Goal: Find specific page/section: Find specific page/section

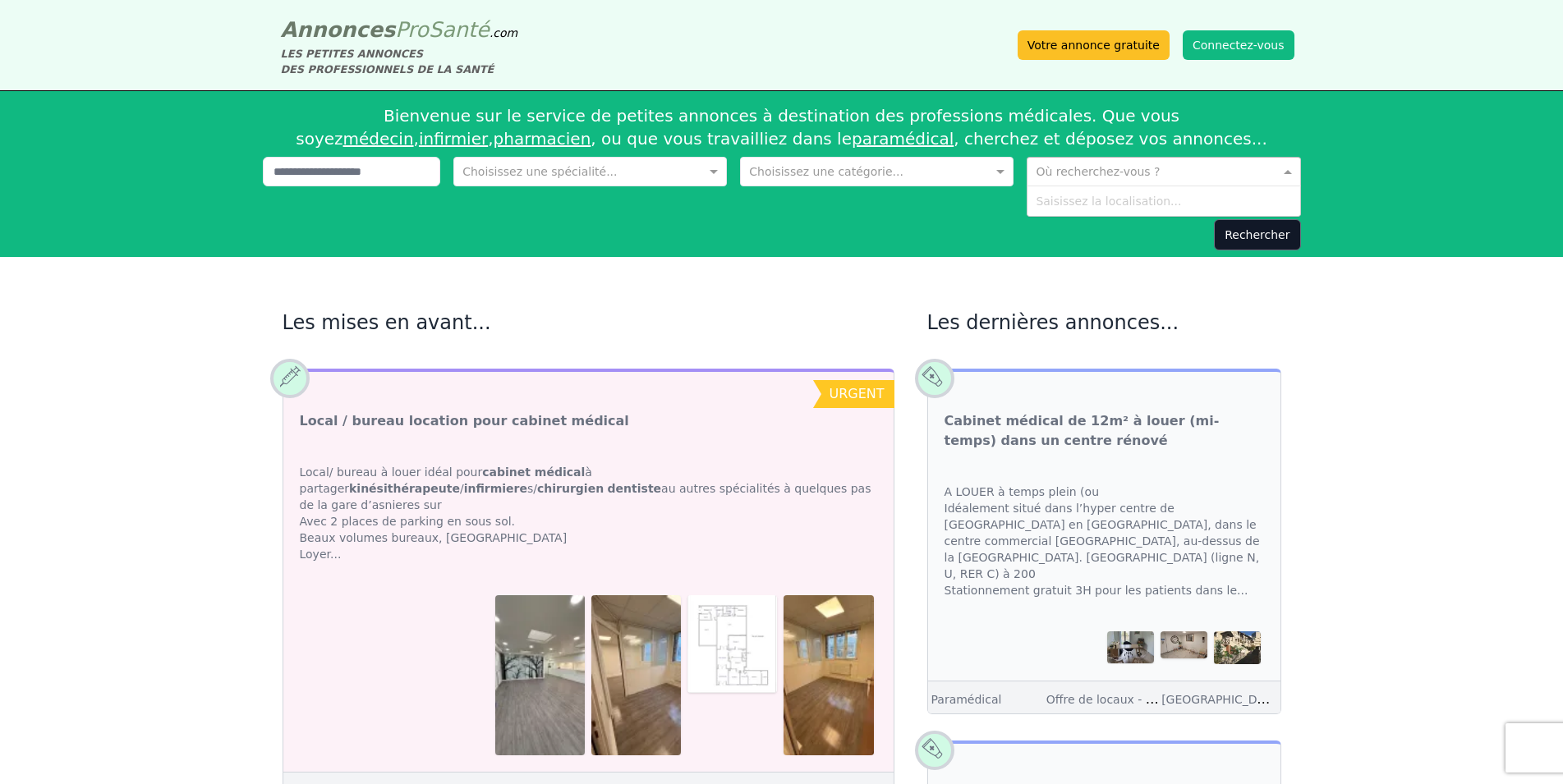
click at [1286, 172] on span at bounding box center [1290, 172] width 20 height 16
click at [1098, 198] on div "Saisissez la localisation..." at bounding box center [1164, 201] width 272 height 29
click at [1098, 207] on div "Saisissez la localisation..." at bounding box center [1164, 201] width 272 height 29
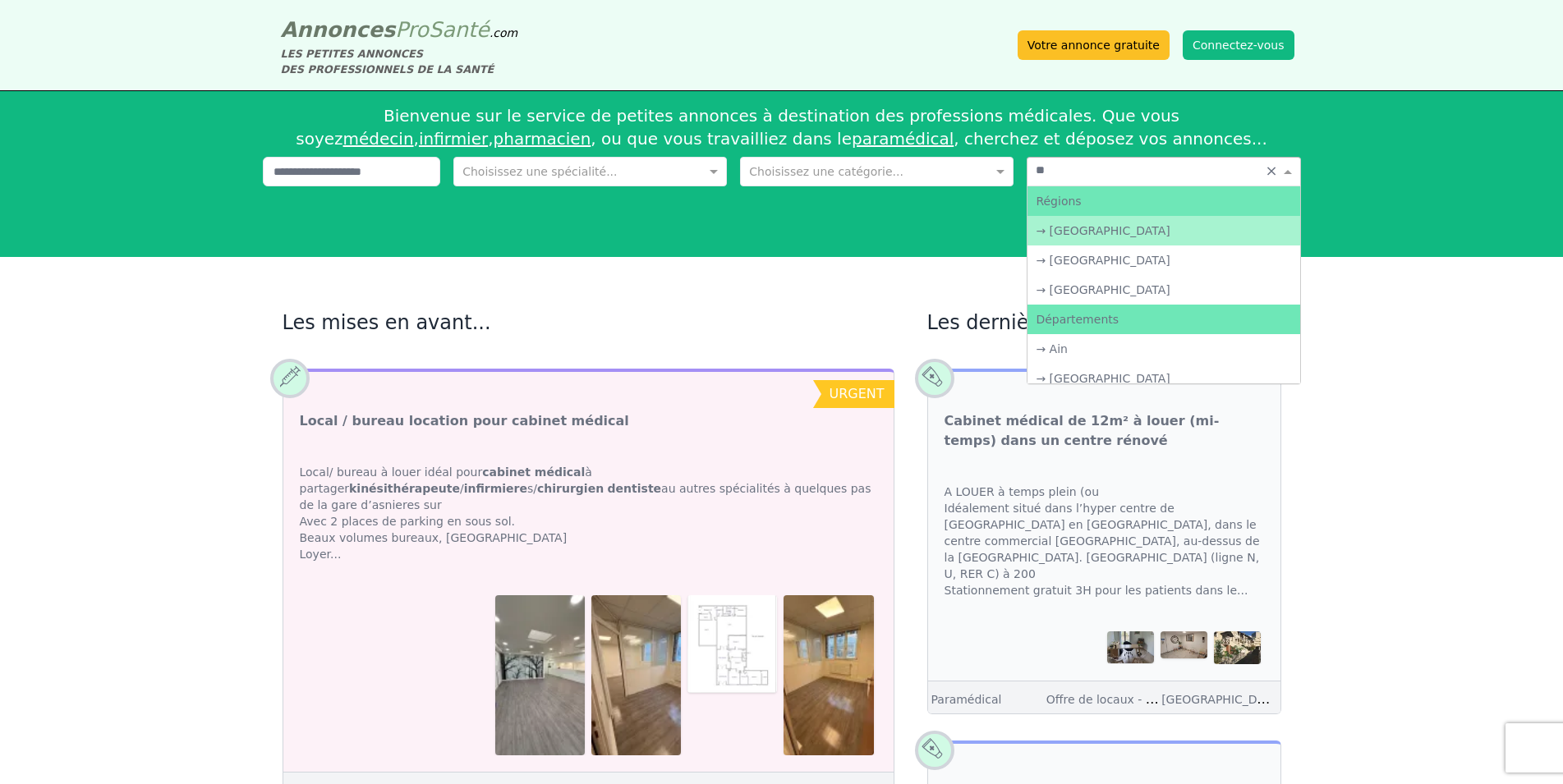
type input "***"
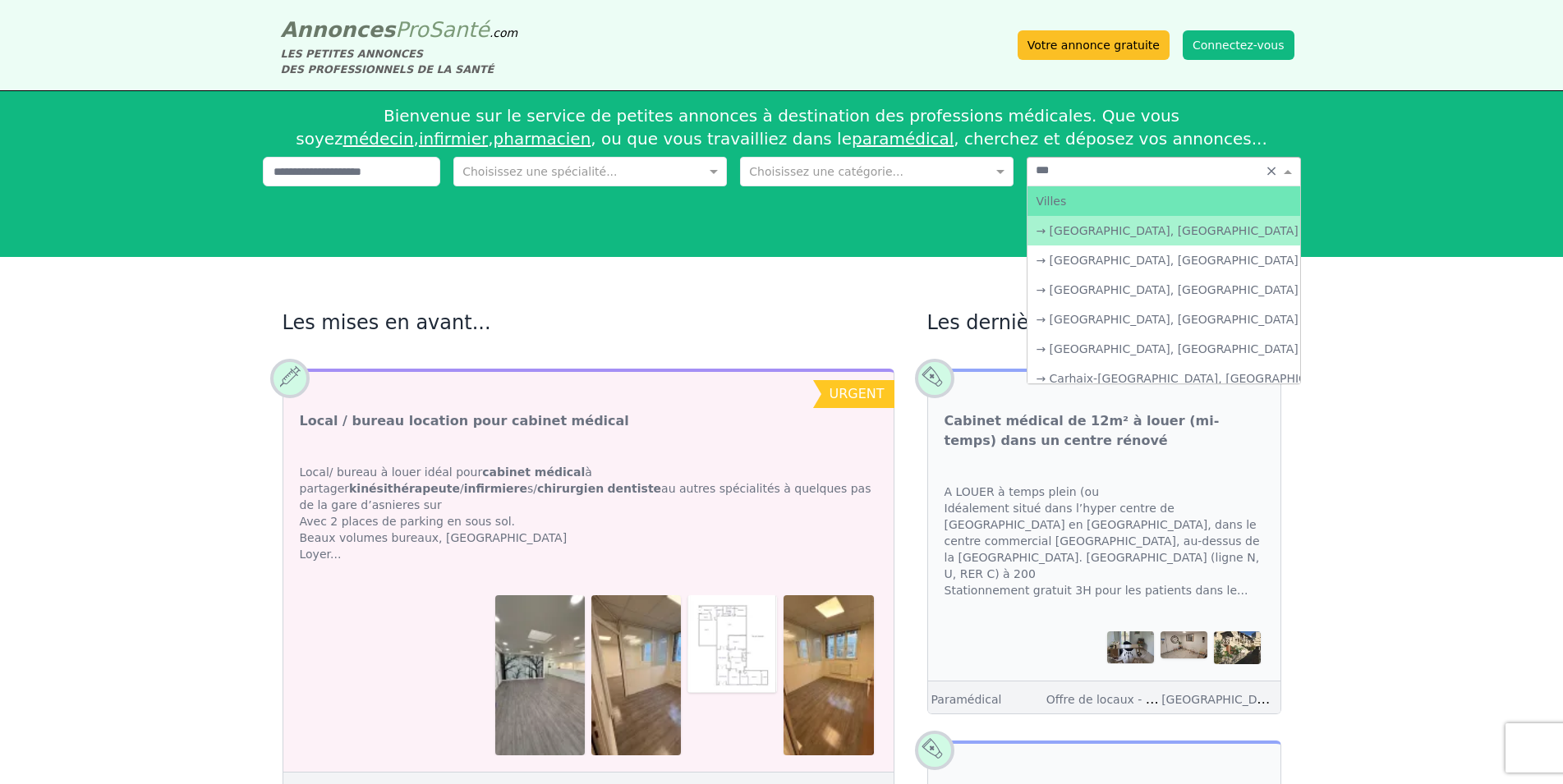
click at [1076, 234] on div "→ [GEOGRAPHIC_DATA], [GEOGRAPHIC_DATA]" at bounding box center [1164, 230] width 272 height 29
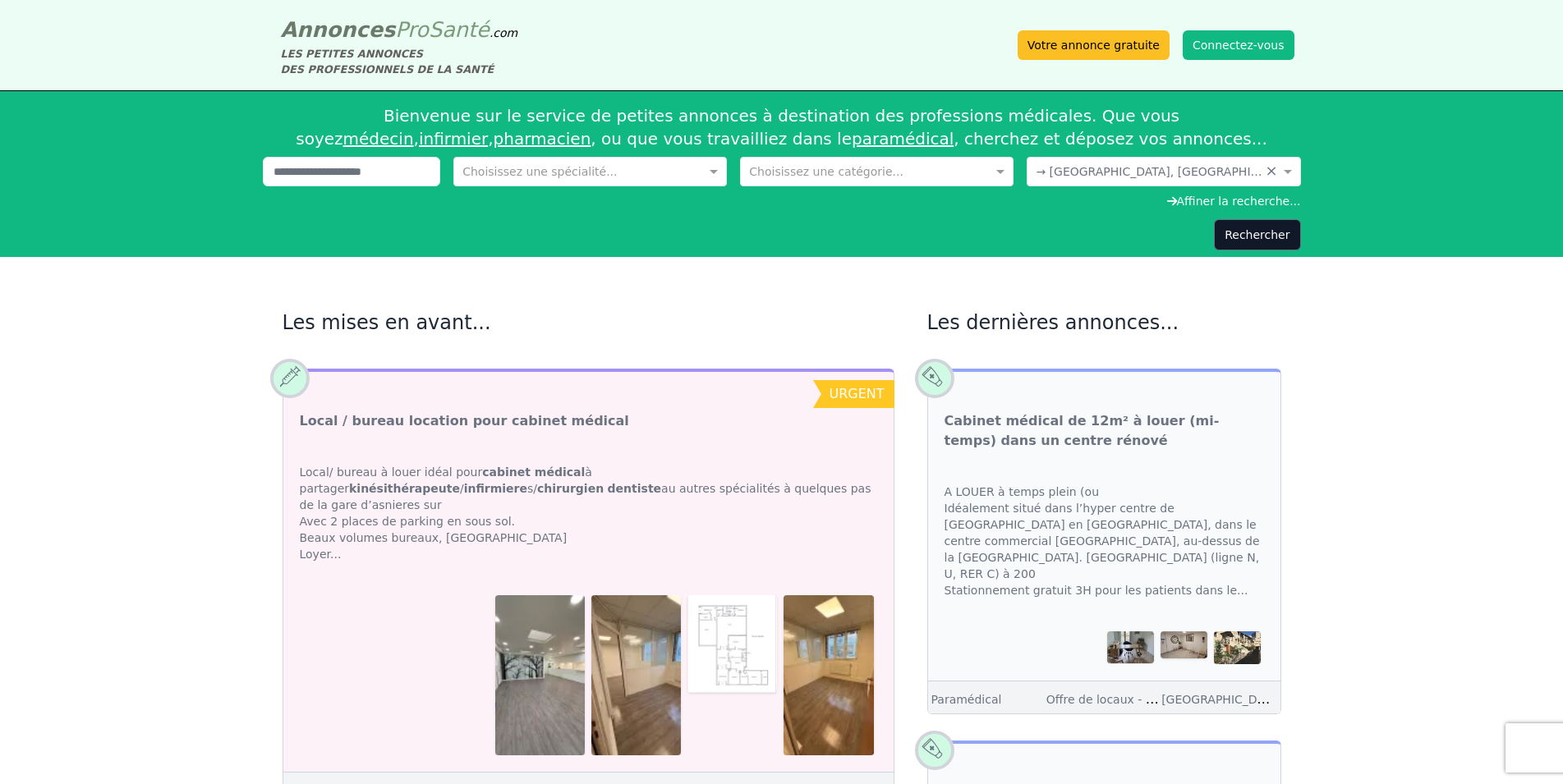
click at [1076, 234] on div "Rechercher" at bounding box center [782, 235] width 1038 height 31
click at [1265, 241] on button "Rechercher" at bounding box center [1257, 235] width 86 height 31
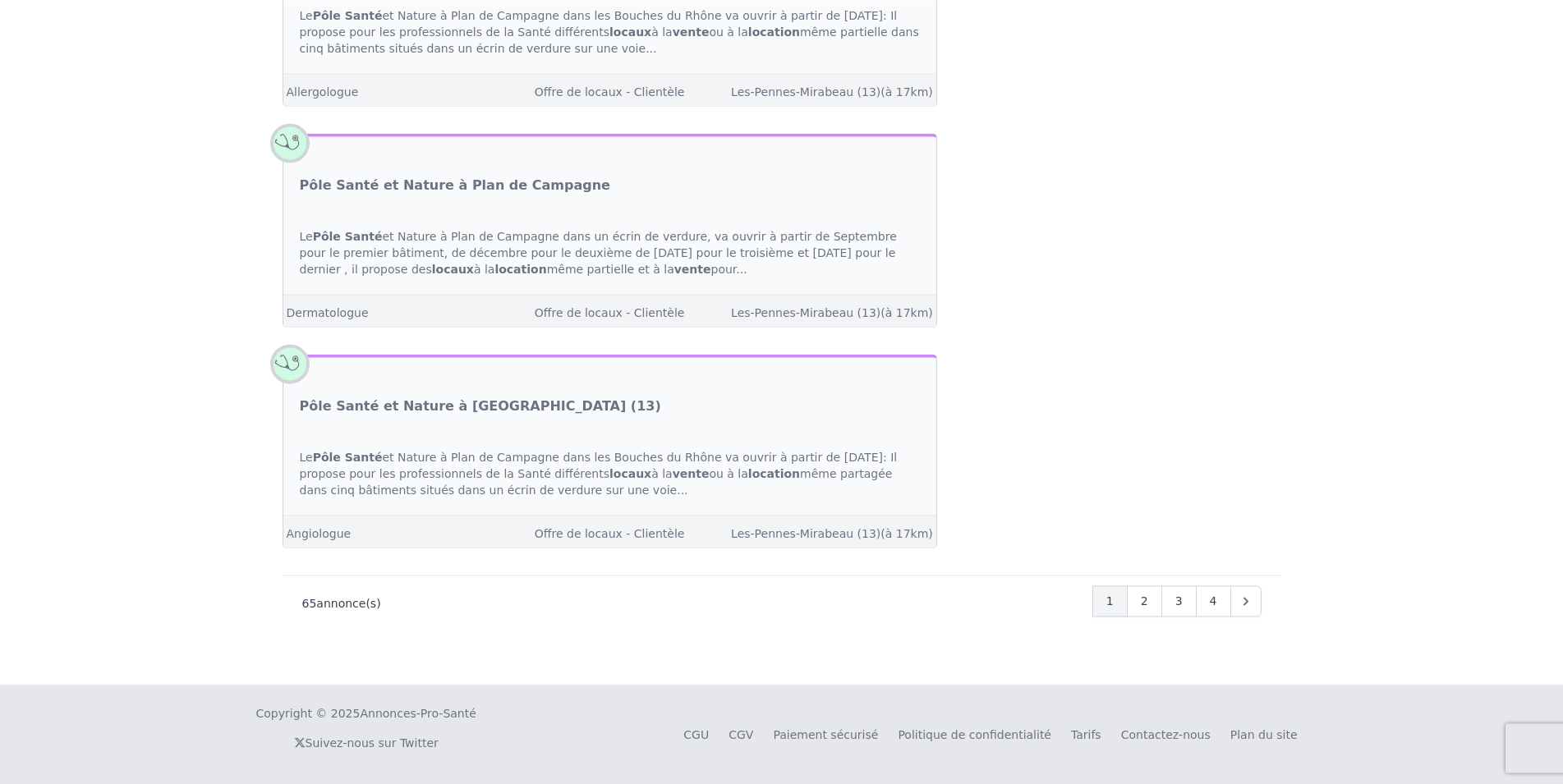
scroll to position [5886, 0]
click at [1146, 610] on span "2" at bounding box center [1144, 601] width 7 height 16
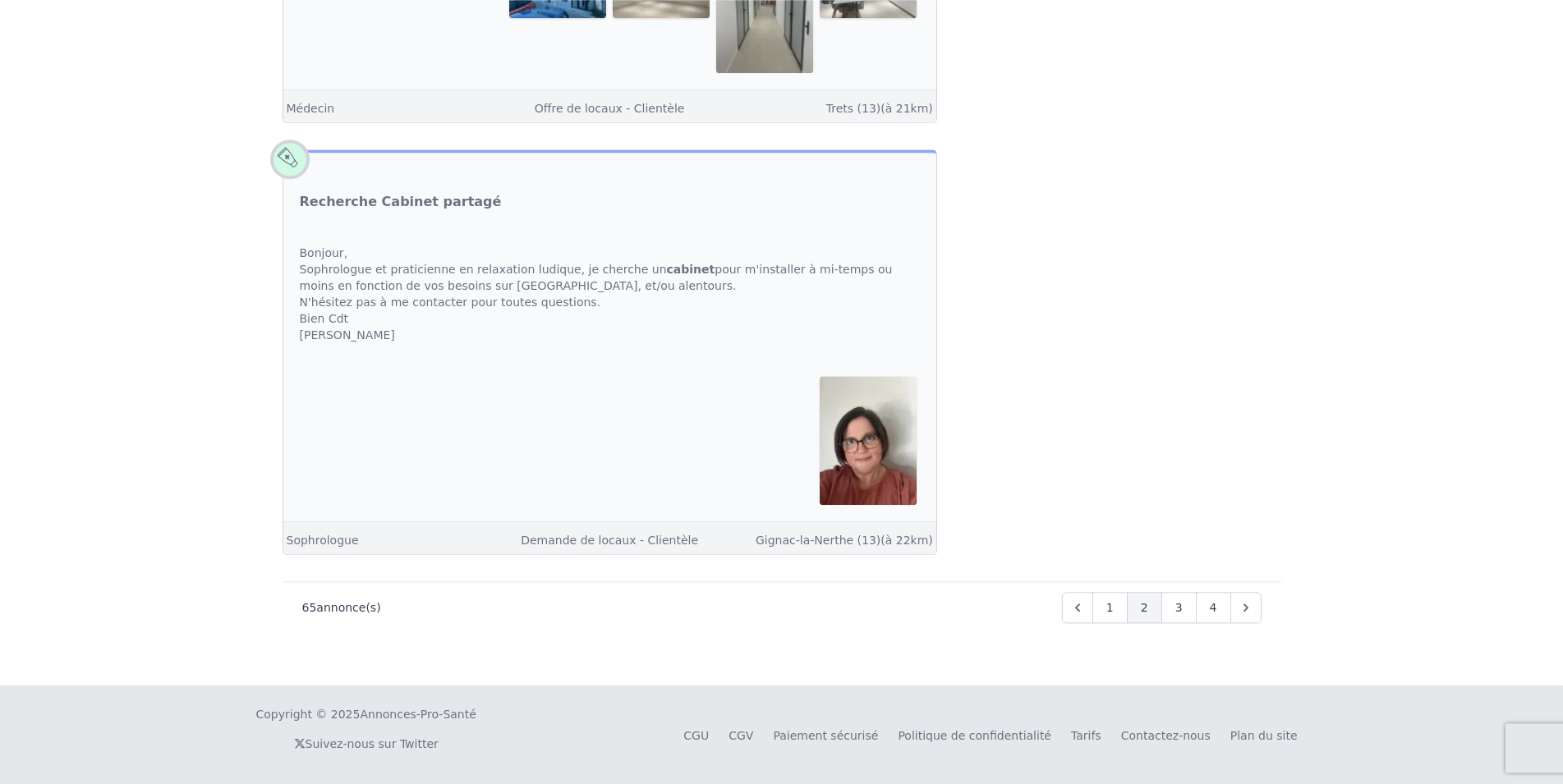
scroll to position [4726, 0]
click at [1177, 604] on span "3" at bounding box center [1179, 607] width 7 height 16
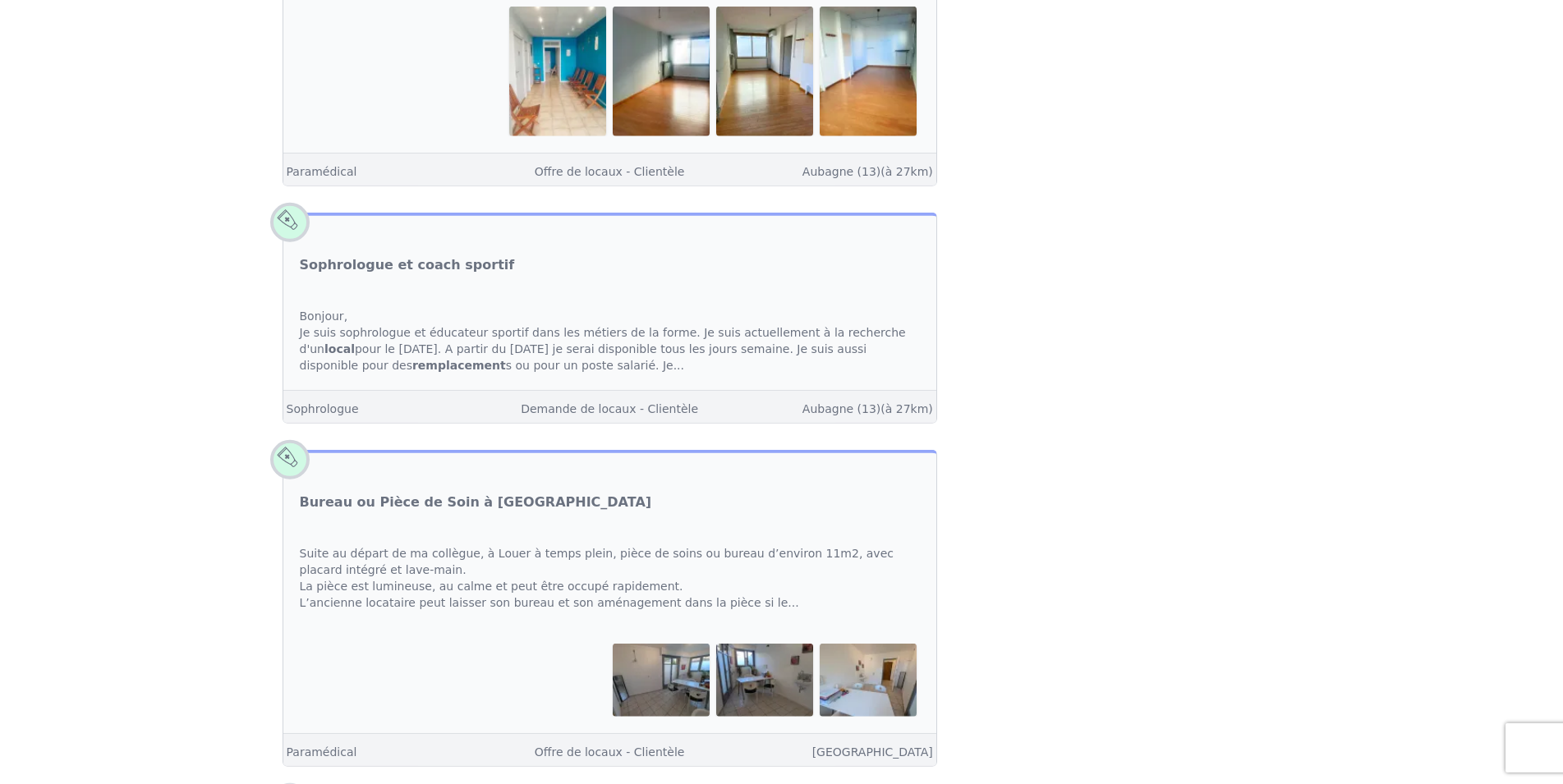
scroll to position [4273, 0]
